Goal: Complete application form

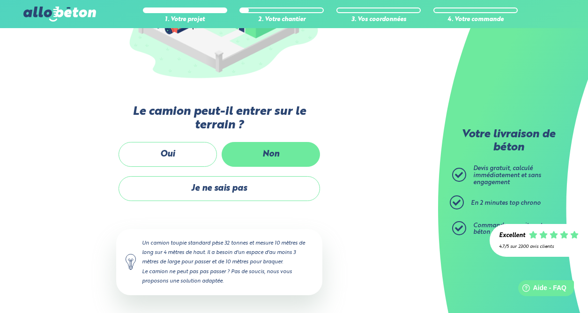
click at [251, 152] on label "Non" at bounding box center [271, 154] width 98 height 25
click at [0, 0] on input "Non" at bounding box center [0, 0] width 0 height 0
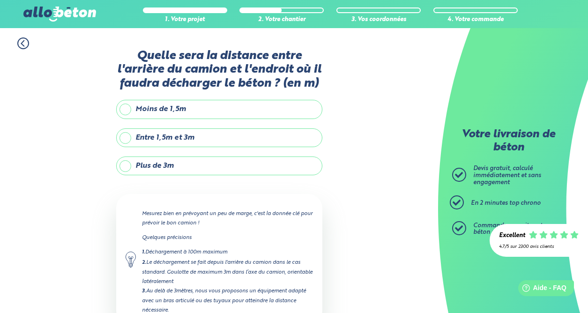
click at [207, 110] on label "Moins de 1,5m" at bounding box center [219, 109] width 206 height 19
click at [0, 0] on input "Moins de 1,5m" at bounding box center [0, 0] width 0 height 0
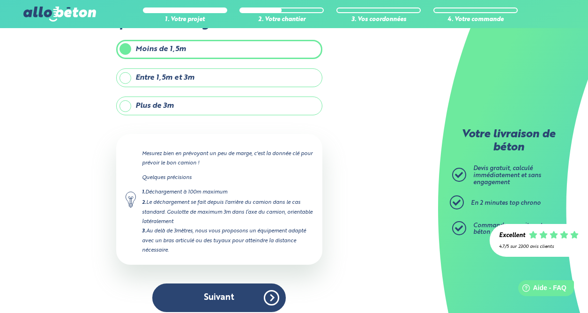
scroll to position [68, 0]
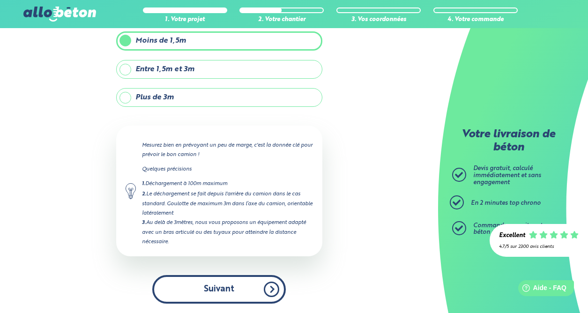
click at [240, 285] on button "Suivant" at bounding box center [219, 289] width 134 height 29
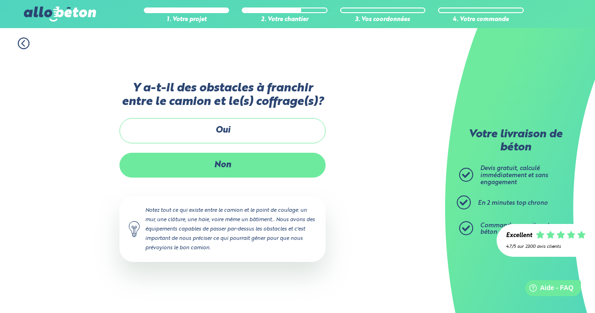
click at [241, 166] on label "Non" at bounding box center [223, 165] width 206 height 25
click at [0, 0] on input "Non" at bounding box center [0, 0] width 0 height 0
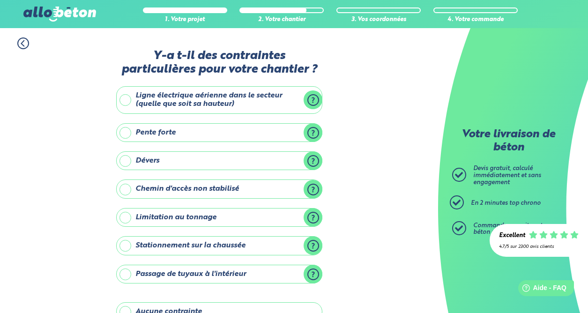
click at [262, 98] on label "Ligne électrique aérienne dans le secteur (quelle que soit sa hauteur)" at bounding box center [219, 100] width 206 height 28
click at [0, 0] on input "Ligne électrique aérienne dans le secteur (quelle que soit sa hauteur)" at bounding box center [0, 0] width 0 height 0
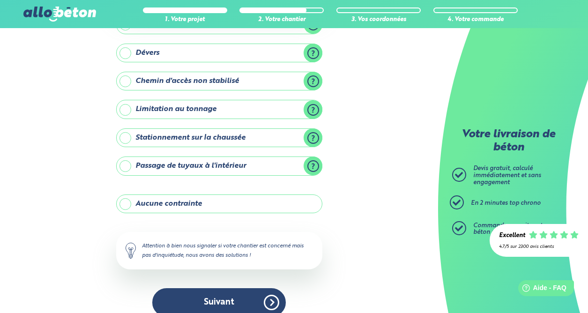
scroll to position [187, 0]
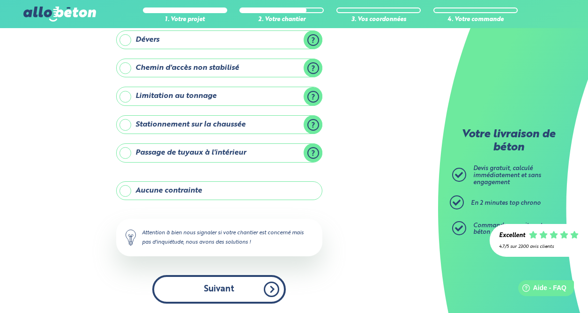
click at [233, 284] on button "Suivant" at bounding box center [219, 289] width 134 height 29
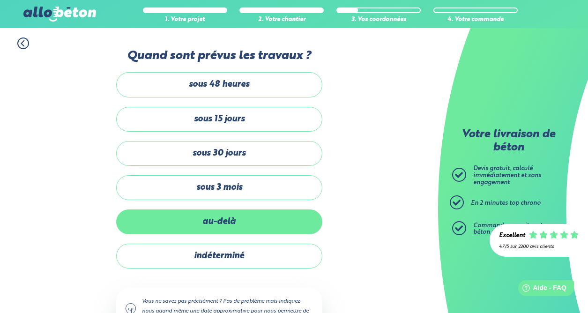
scroll to position [40, 0]
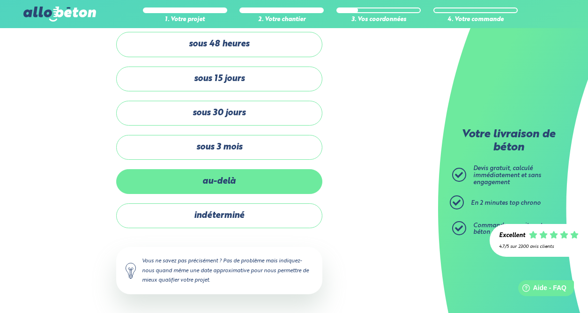
click at [243, 182] on label "au-delà" at bounding box center [219, 181] width 206 height 25
click at [0, 0] on input "au-delà" at bounding box center [0, 0] width 0 height 0
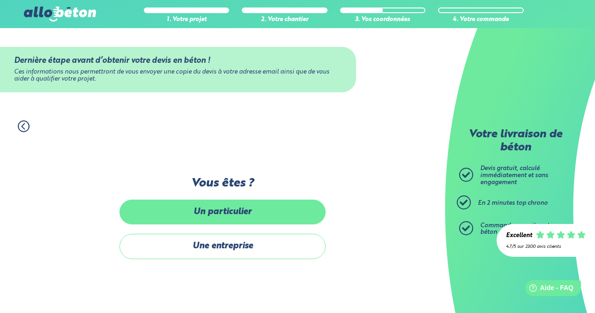
click at [243, 215] on label "Un particulier" at bounding box center [223, 212] width 206 height 25
click at [0, 0] on input "Un particulier" at bounding box center [0, 0] width 0 height 0
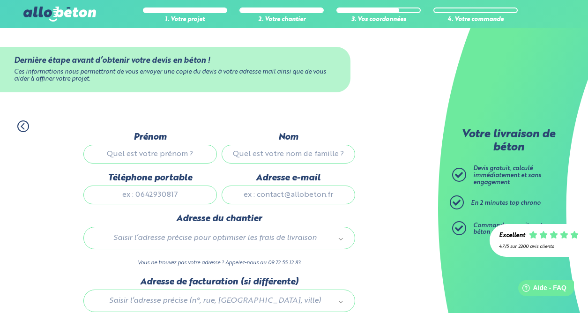
click at [180, 153] on input "Prénom" at bounding box center [150, 154] width 134 height 19
type input "[PERSON_NAME]"
type input "0612128864"
type input "[EMAIL_ADDRESS][DOMAIN_NAME]"
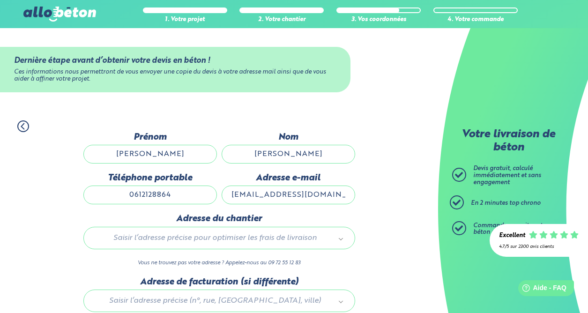
type input "19 [PERSON_NAME]"
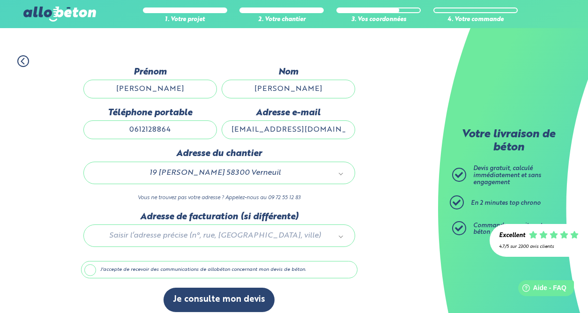
scroll to position [74, 0]
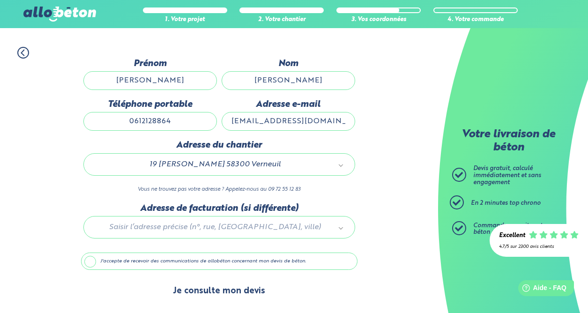
click at [224, 292] on button "Je consulte mon devis" at bounding box center [219, 291] width 111 height 24
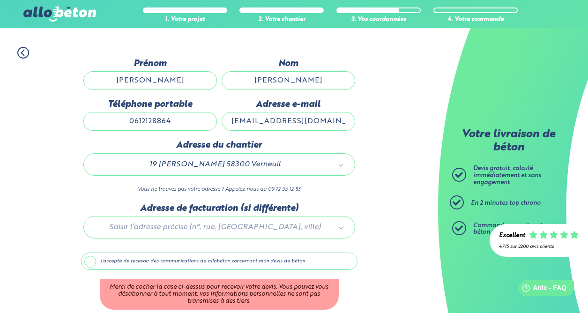
click at [93, 262] on label "J'accepte de recevoir des communications de allobéton concernant mon devis de b…" at bounding box center [219, 262] width 277 height 18
click at [0, 0] on input "J'accepte de recevoir des communications de allobéton concernant mon devis de b…" at bounding box center [0, 0] width 0 height 0
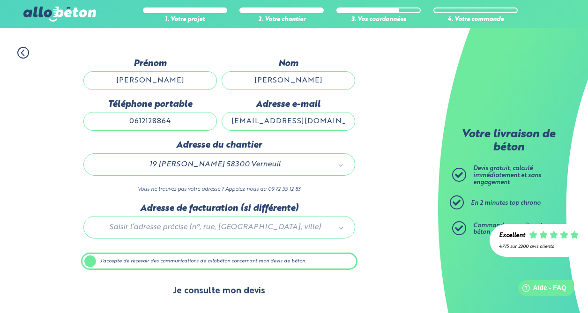
click at [223, 292] on button "Je consulte mon devis" at bounding box center [219, 291] width 111 height 24
